Goal: Find contact information: Find contact information

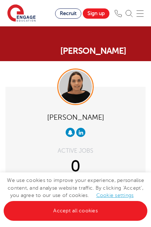
click at [97, 211] on link "Accept all cookies" at bounding box center [76, 211] width 144 height 20
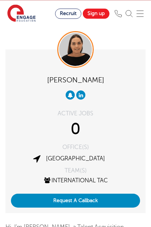
scroll to position [37, 0]
click at [112, 200] on button "Request A Callback" at bounding box center [75, 200] width 129 height 14
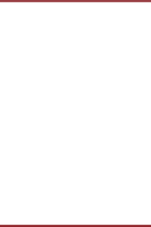
scroll to position [0, 0]
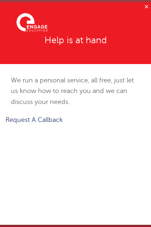
click at [148, 6] on button "✕" at bounding box center [146, 6] width 9 height 9
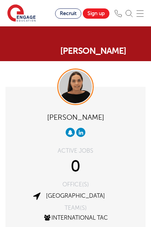
click at [85, 99] on img at bounding box center [75, 86] width 33 height 33
click at [74, 90] on img at bounding box center [75, 86] width 33 height 33
click at [77, 86] on img at bounding box center [75, 86] width 33 height 33
click at [74, 89] on img at bounding box center [75, 86] width 33 height 33
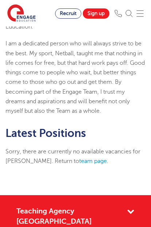
scroll to position [304, 0]
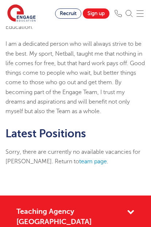
click at [117, 11] on img at bounding box center [118, 13] width 7 height 7
click at [117, 8] on div "Recruit Sign up" at bounding box center [103, 13] width 96 height 10
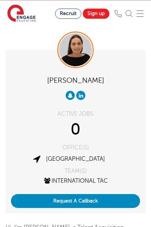
scroll to position [37, 0]
